Goal: Information Seeking & Learning: Learn about a topic

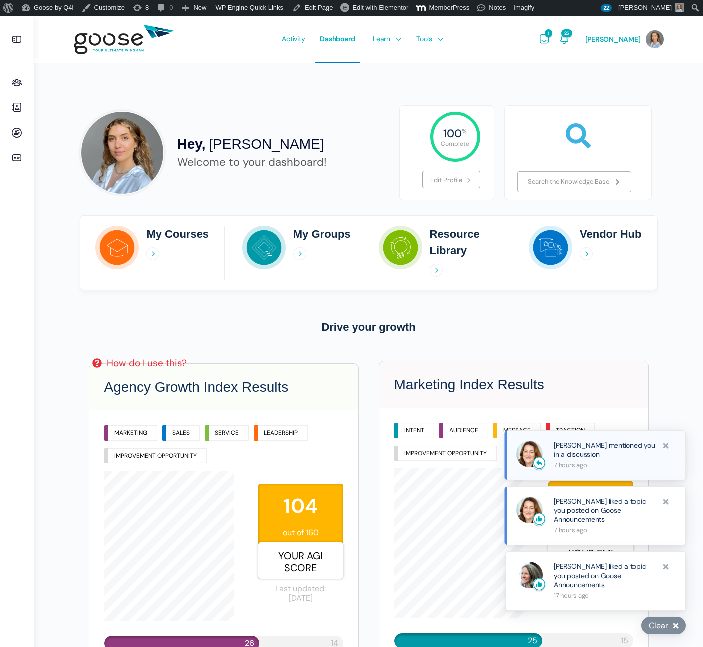
click at [581, 452] on link "Casey Macpherson mentioned you in a discussion" at bounding box center [604, 450] width 101 height 18
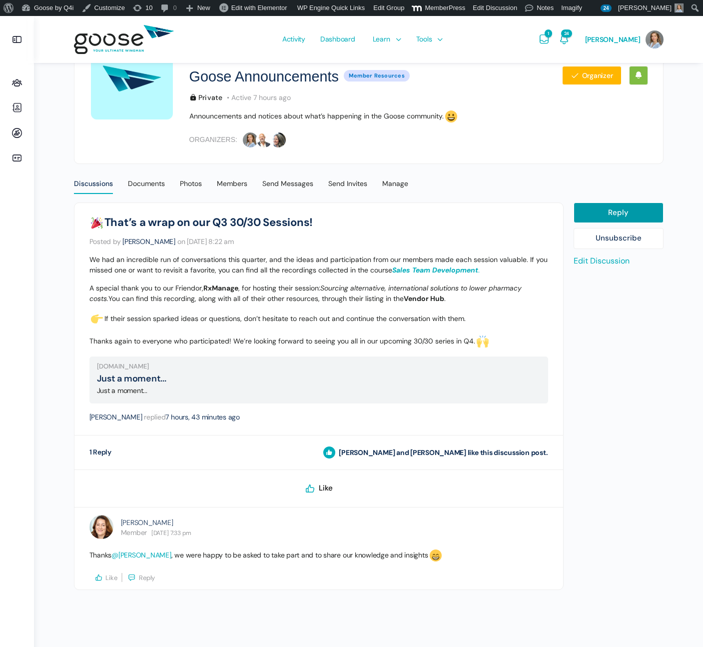
scroll to position [12, 0]
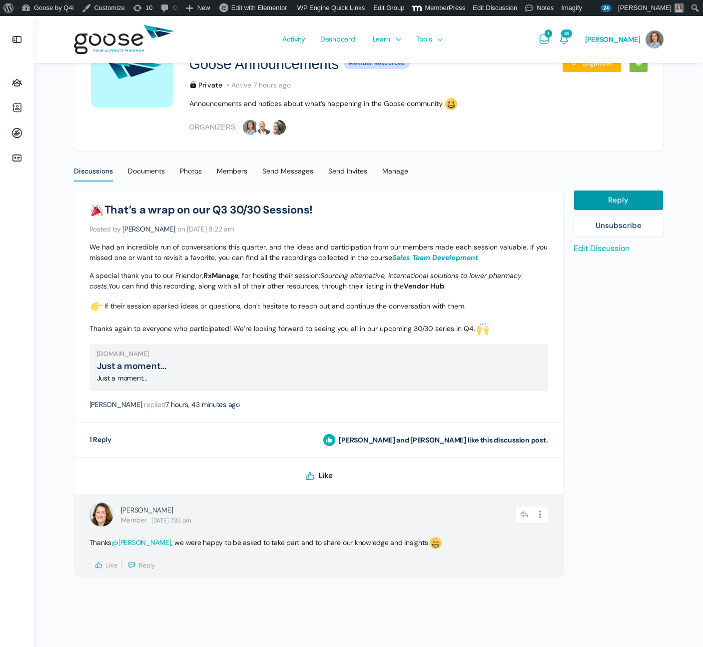
click at [102, 563] on icon at bounding box center [98, 564] width 9 height 9
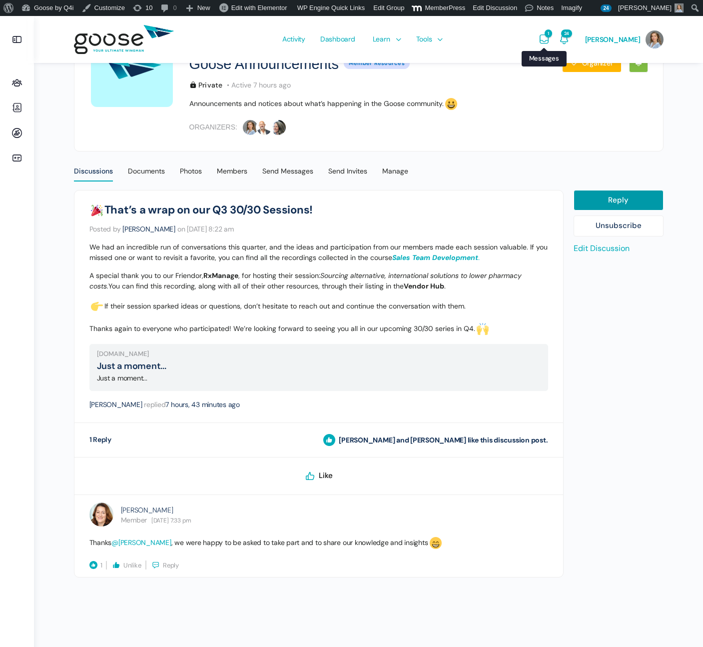
click at [550, 37] on icon "Messages" at bounding box center [544, 39] width 12 height 12
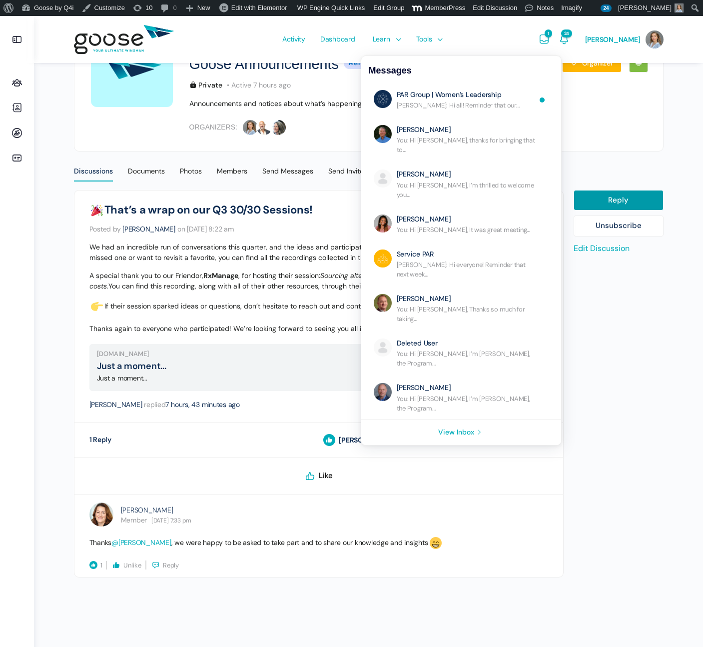
click at [550, 38] on icon "Messages" at bounding box center [544, 39] width 12 height 12
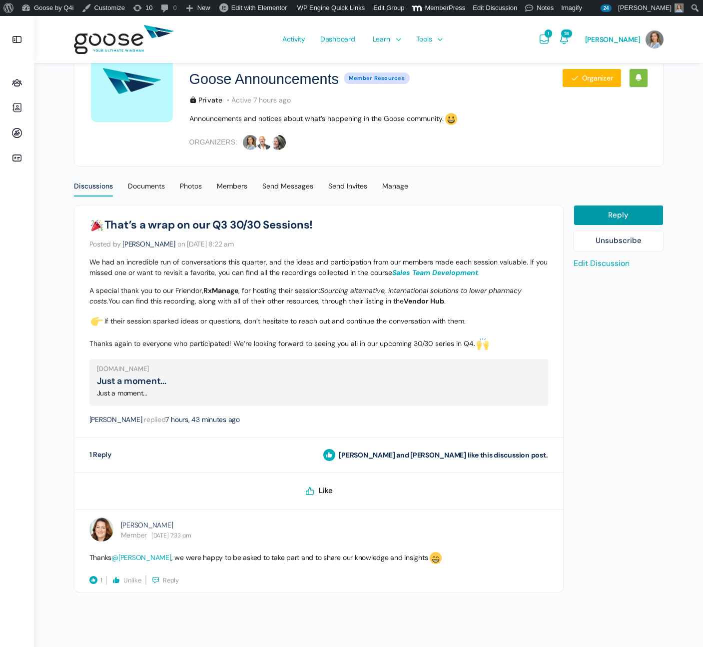
scroll to position [101, 0]
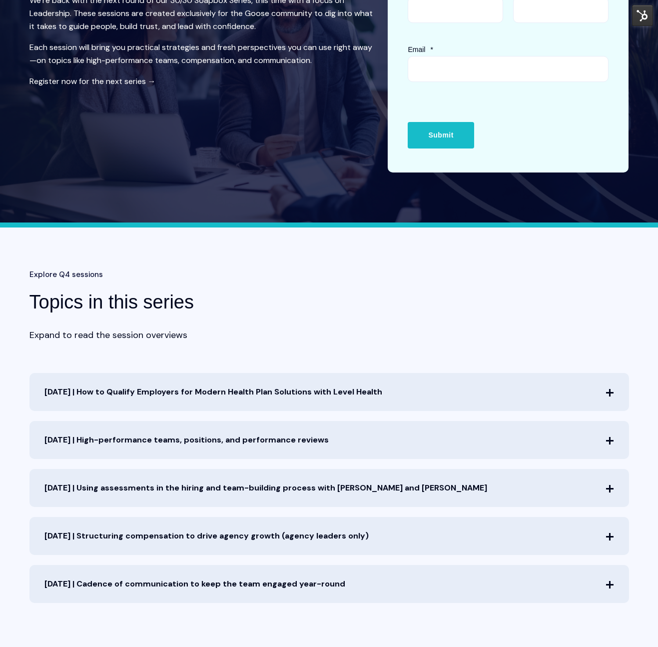
scroll to position [172, 0]
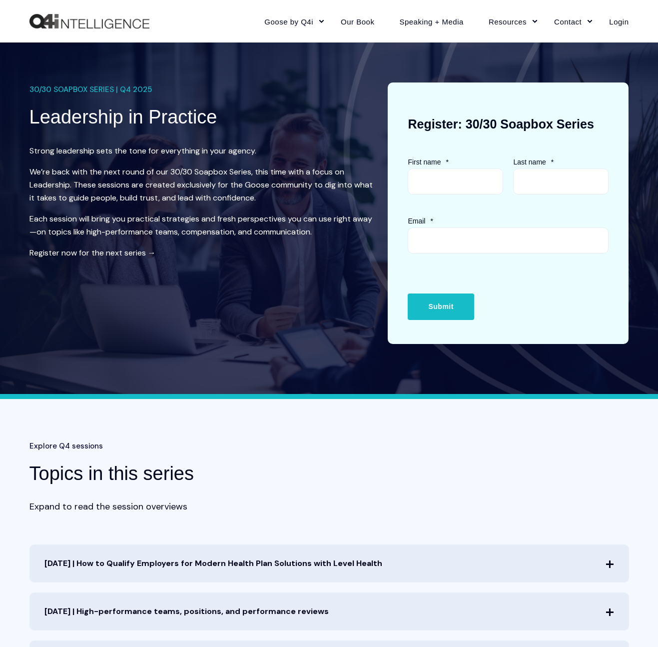
scroll to position [171, 0]
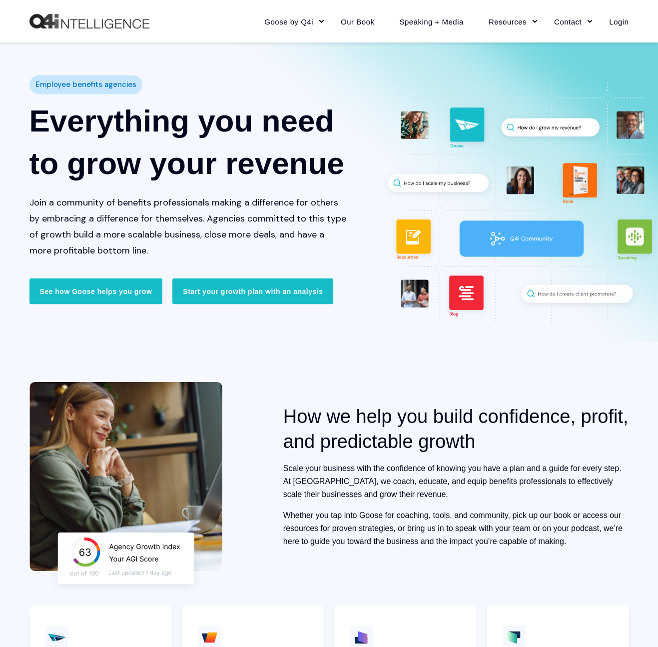
scroll to position [4, 0]
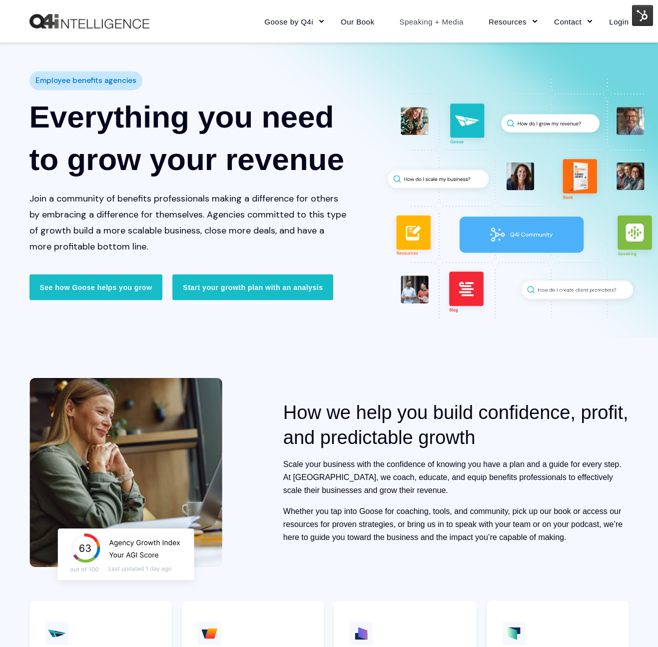
click at [402, 26] on link "Speaking + Media" at bounding box center [431, 21] width 89 height 43
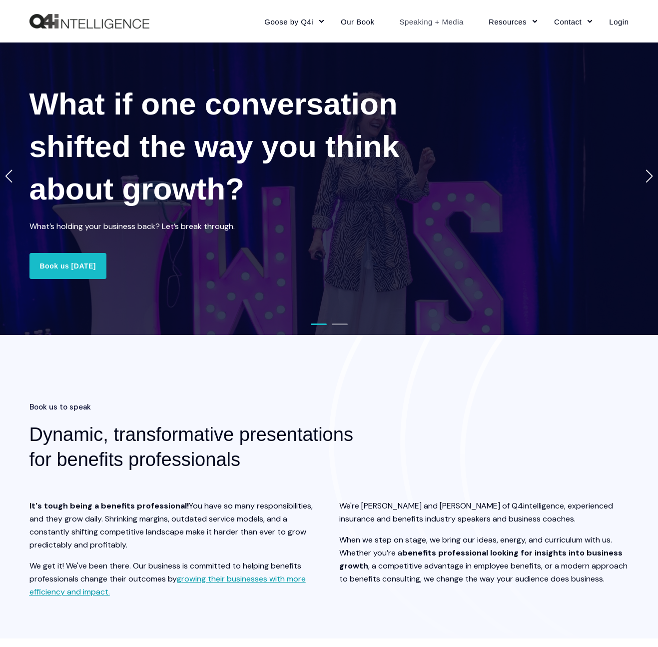
scroll to position [0, 0]
click at [637, 22] on img at bounding box center [642, 15] width 21 height 21
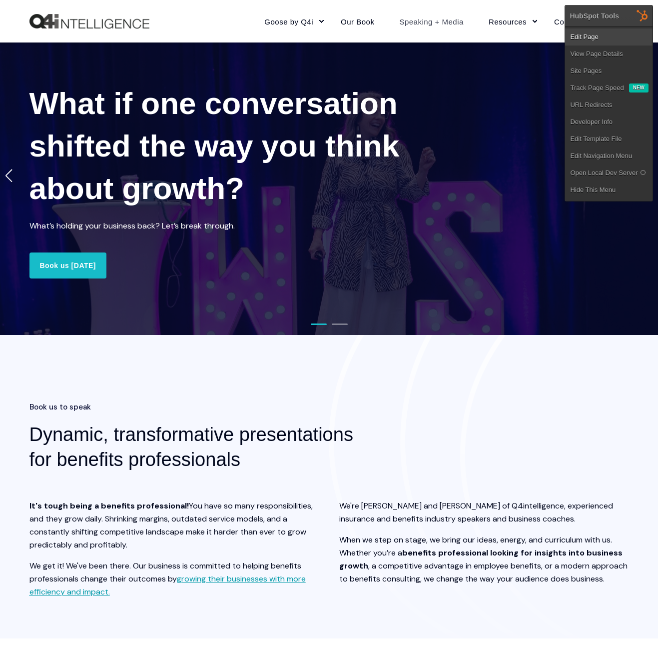
click at [631, 34] on link "Edit Page" at bounding box center [608, 36] width 87 height 17
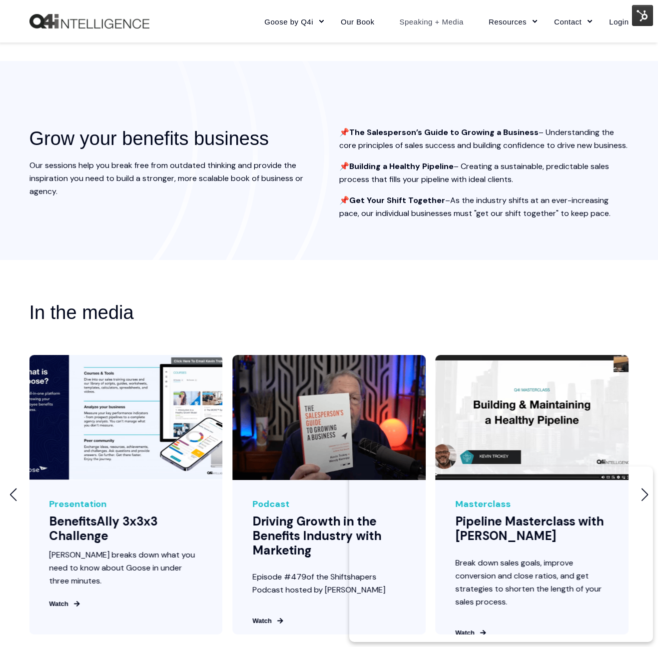
scroll to position [1022, 0]
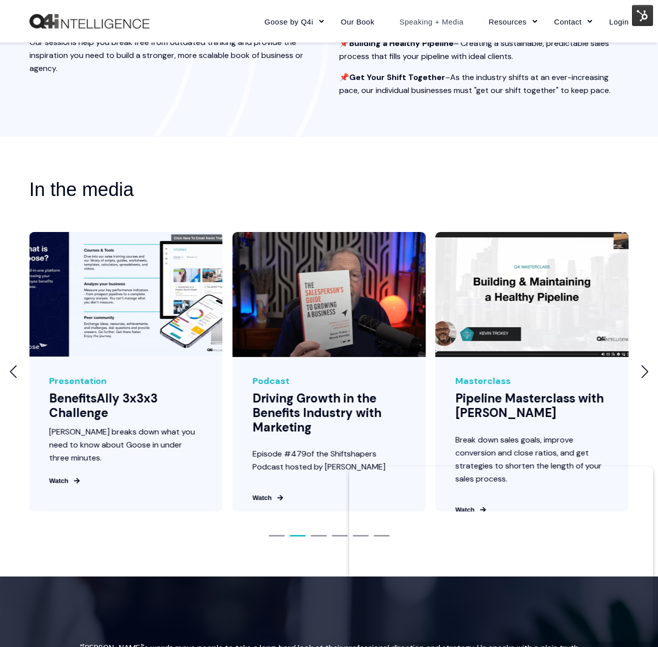
click at [4, 389] on div "In the media Watch Masterclass Pipeline Masterclass with Kevin Trokey Break dow…" at bounding box center [329, 356] width 658 height 439
click at [9, 378] on div "Previous slide" at bounding box center [13, 371] width 8 height 13
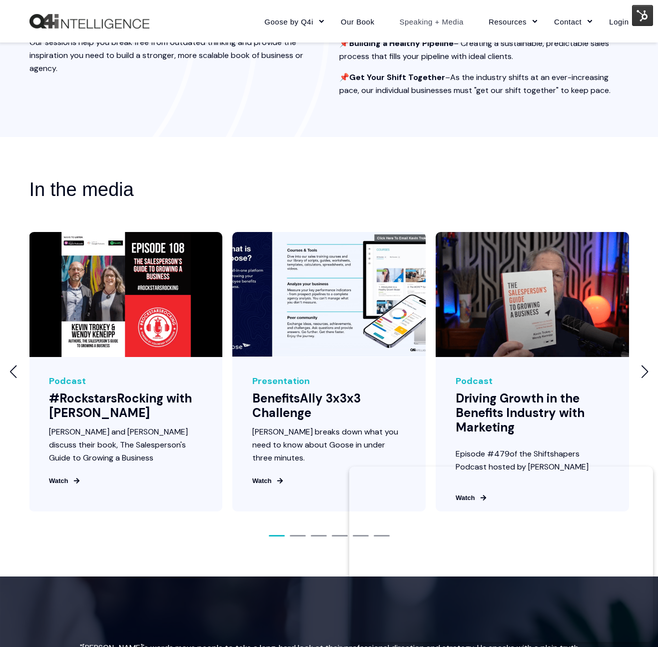
click at [9, 378] on div "Previous slide" at bounding box center [13, 371] width 8 height 13
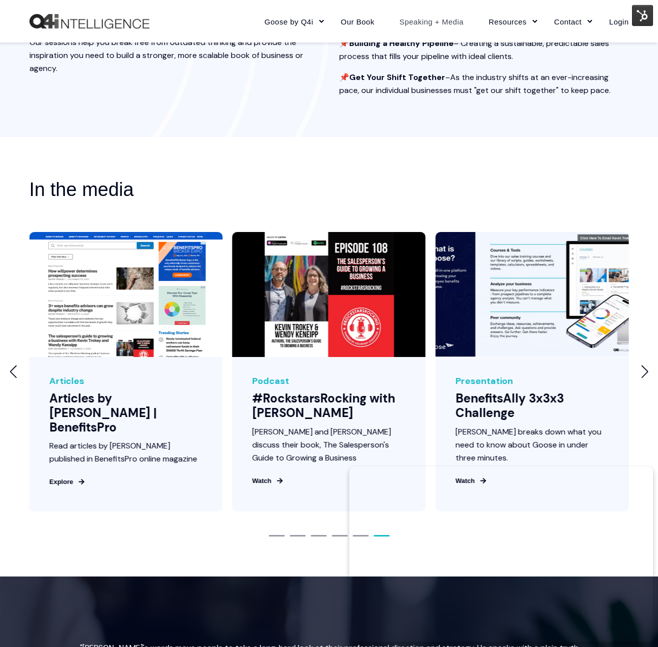
click at [9, 378] on div "Previous slide" at bounding box center [13, 371] width 8 height 13
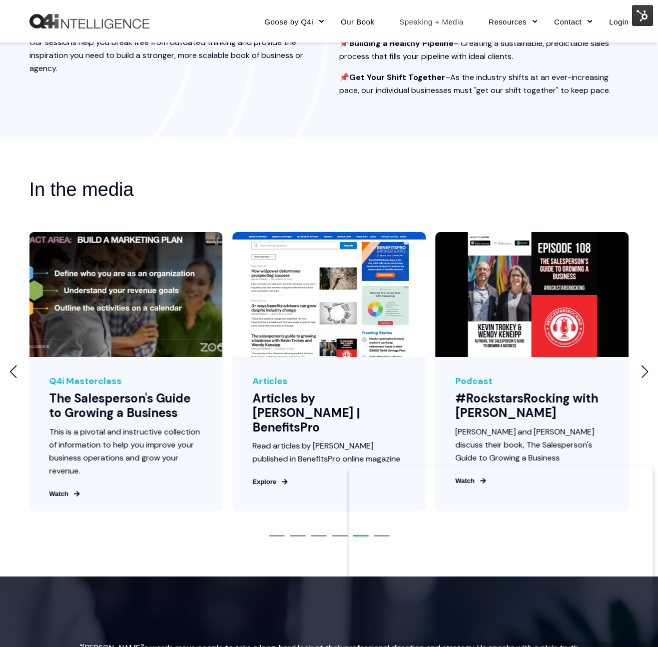
click at [12, 378] on div "Previous slide" at bounding box center [13, 371] width 8 height 13
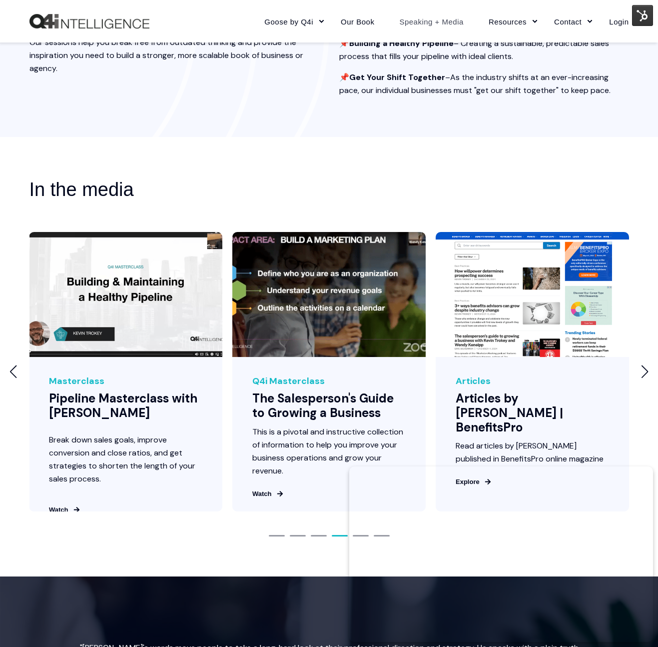
click at [12, 378] on div "Previous slide" at bounding box center [13, 371] width 8 height 13
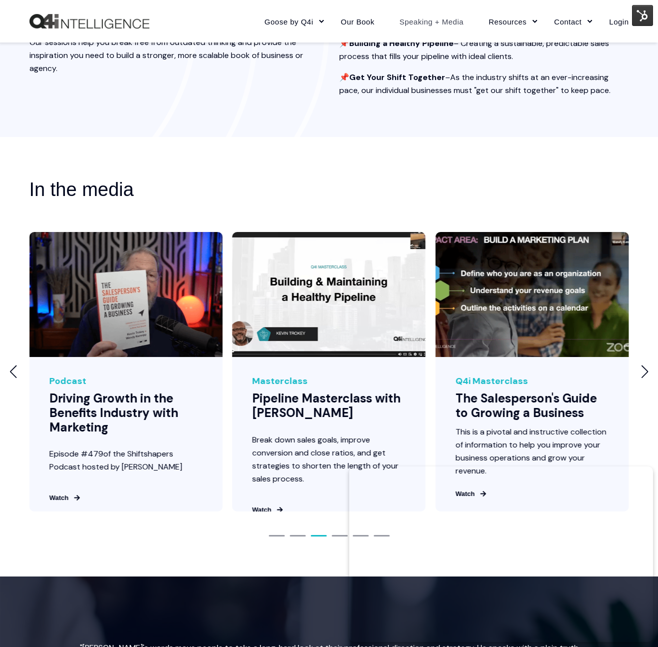
click at [12, 378] on div "Previous slide" at bounding box center [13, 371] width 8 height 13
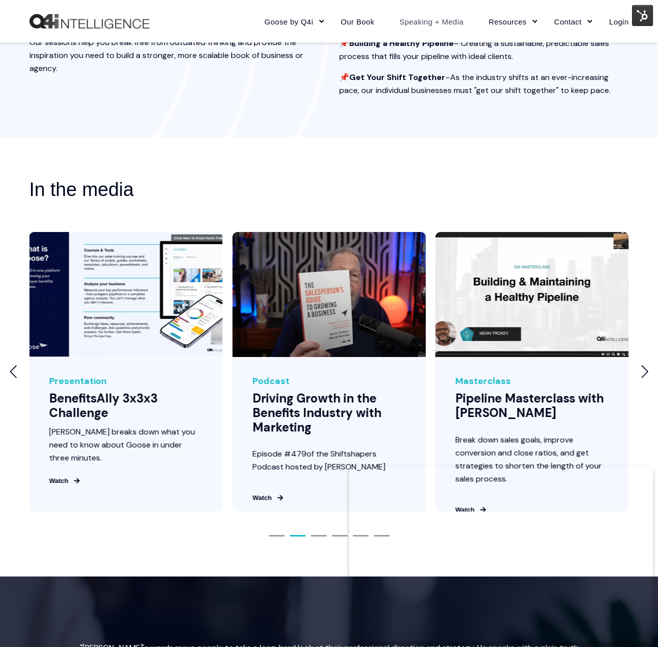
click at [12, 378] on div "Previous slide" at bounding box center [13, 371] width 8 height 13
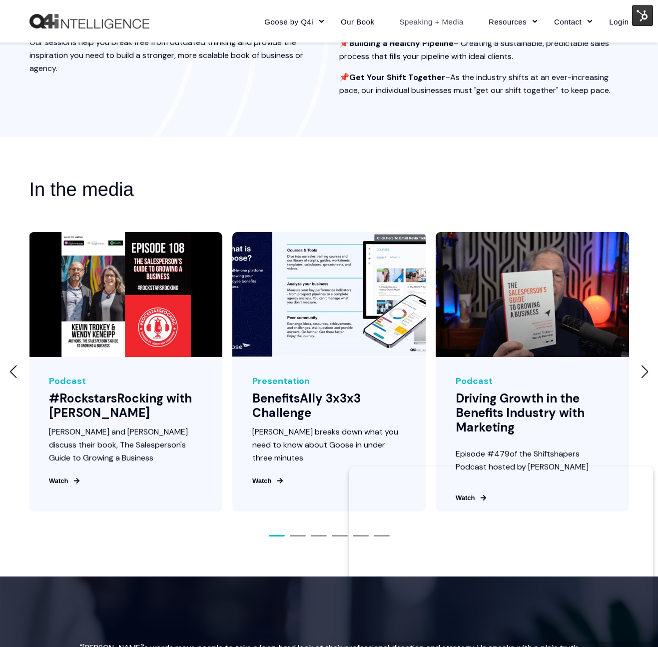
click at [12, 378] on div "Previous slide" at bounding box center [13, 371] width 8 height 13
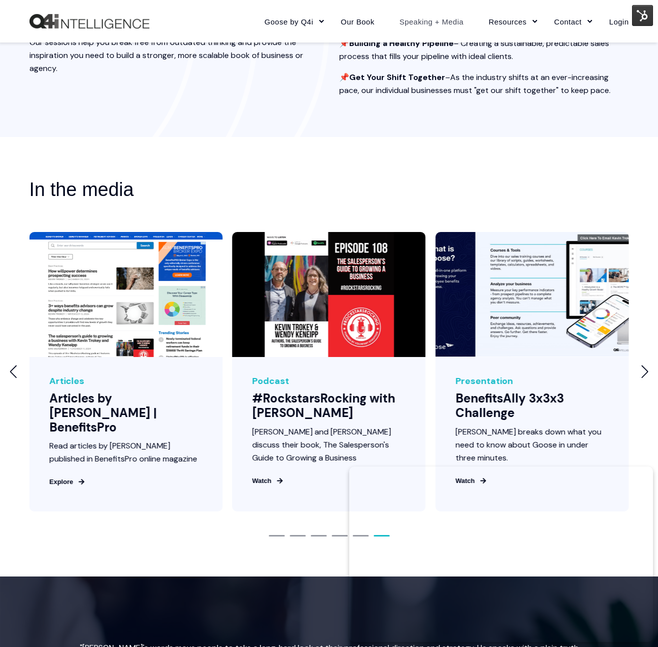
scroll to position [1025, 0]
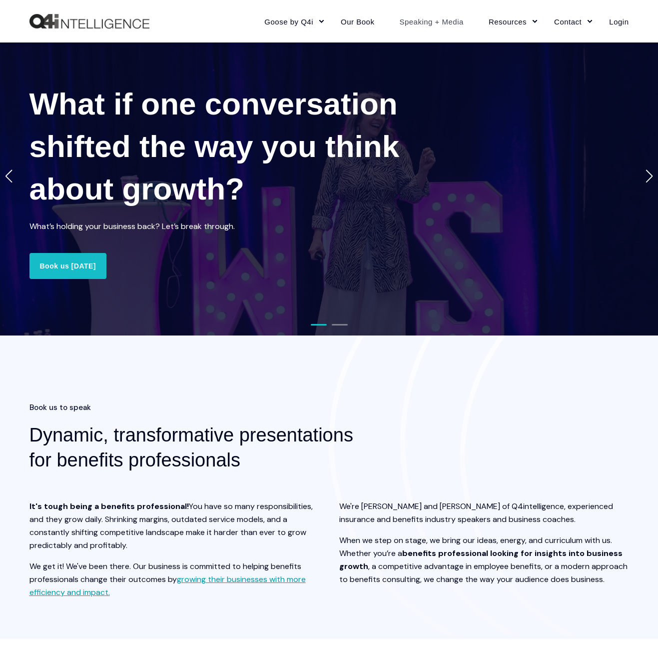
scroll to position [1025, 0]
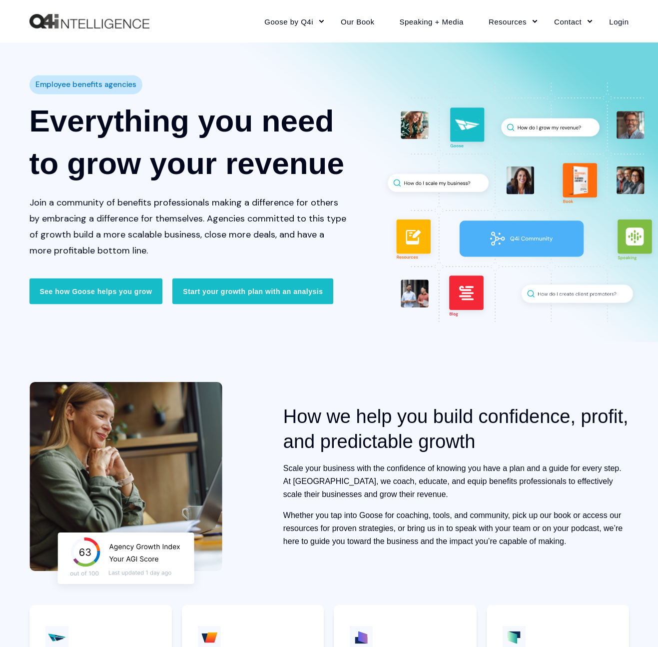
click at [403, 18] on link "Speaking + Media" at bounding box center [431, 21] width 89 height 43
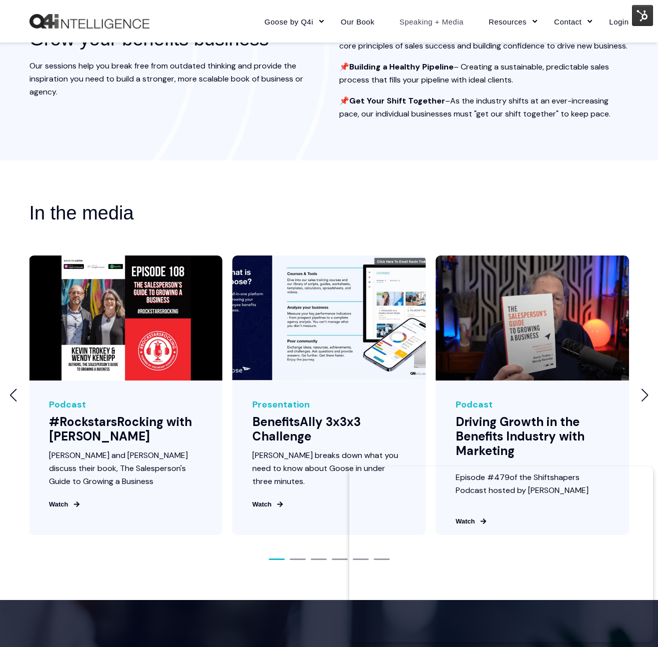
scroll to position [1001, 0]
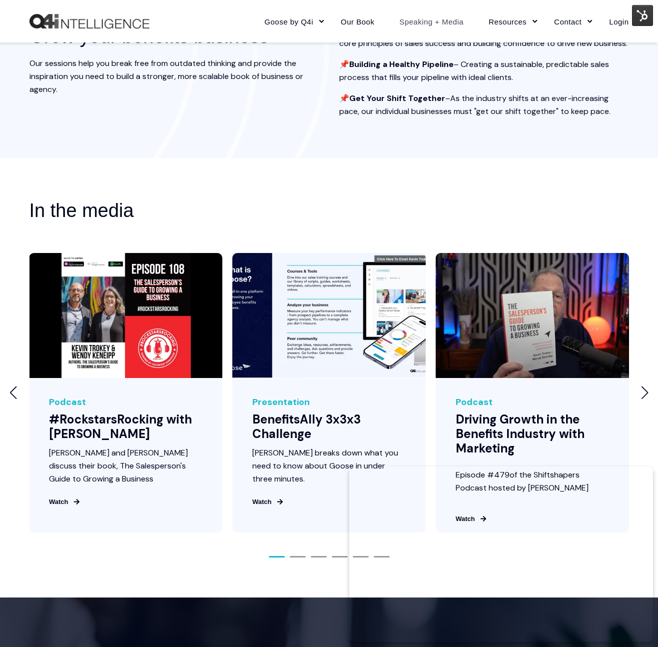
click at [15, 399] on div "Previous slide" at bounding box center [13, 392] width 8 height 13
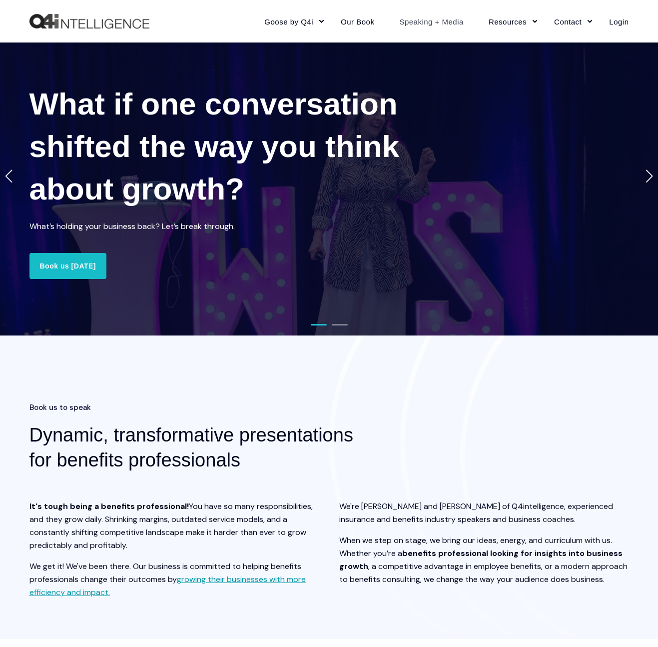
scroll to position [1001, 0]
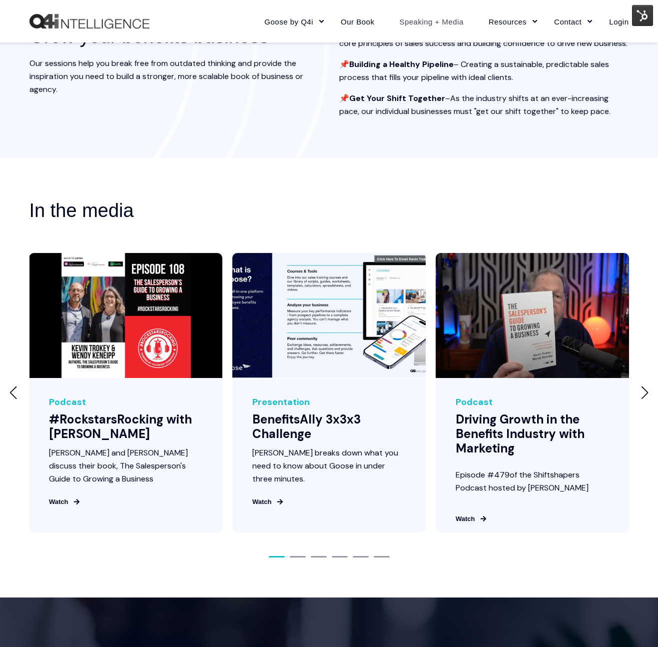
click at [638, 17] on img at bounding box center [642, 15] width 21 height 21
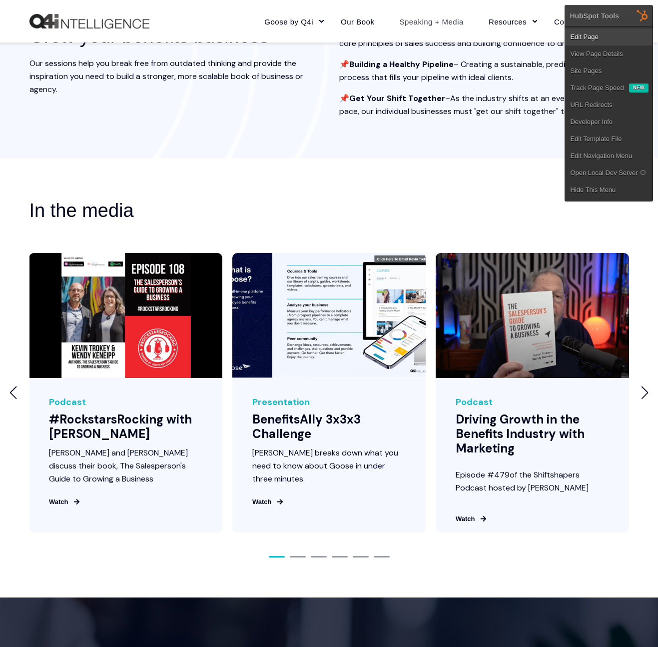
click at [624, 32] on link "Edit Page" at bounding box center [608, 36] width 87 height 17
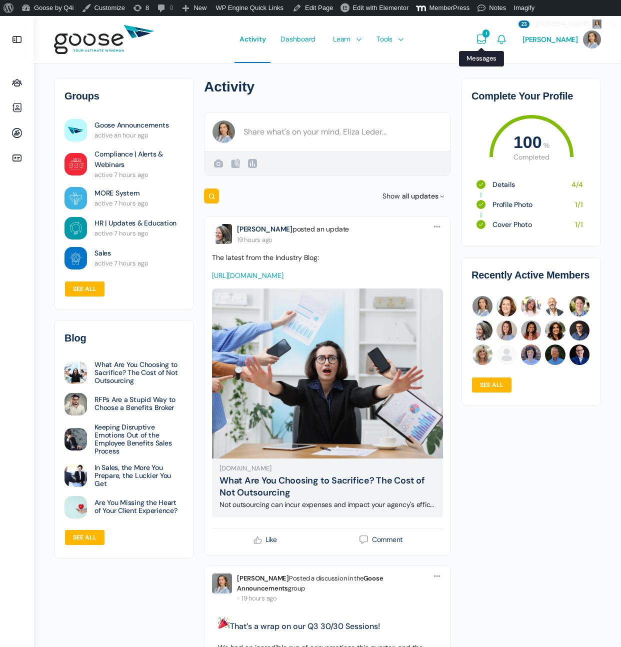
click at [487, 37] on icon "Messages" at bounding box center [481, 39] width 12 height 12
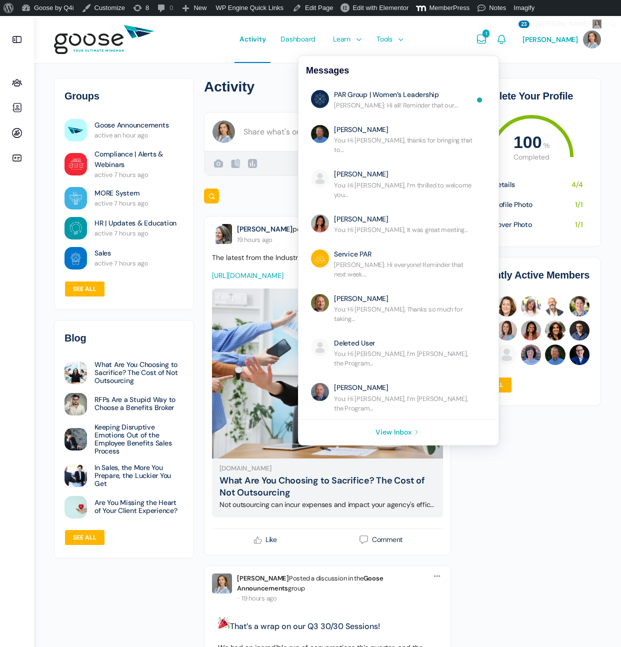
click at [487, 37] on icon "Messages" at bounding box center [481, 39] width 12 height 12
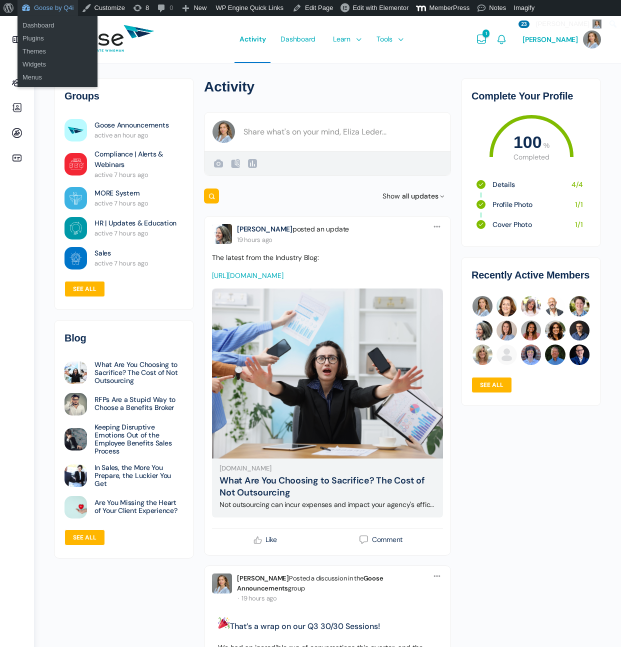
click at [55, 4] on link "Goose by Q4i" at bounding box center [47, 8] width 60 height 16
